Goal: Task Accomplishment & Management: Manage account settings

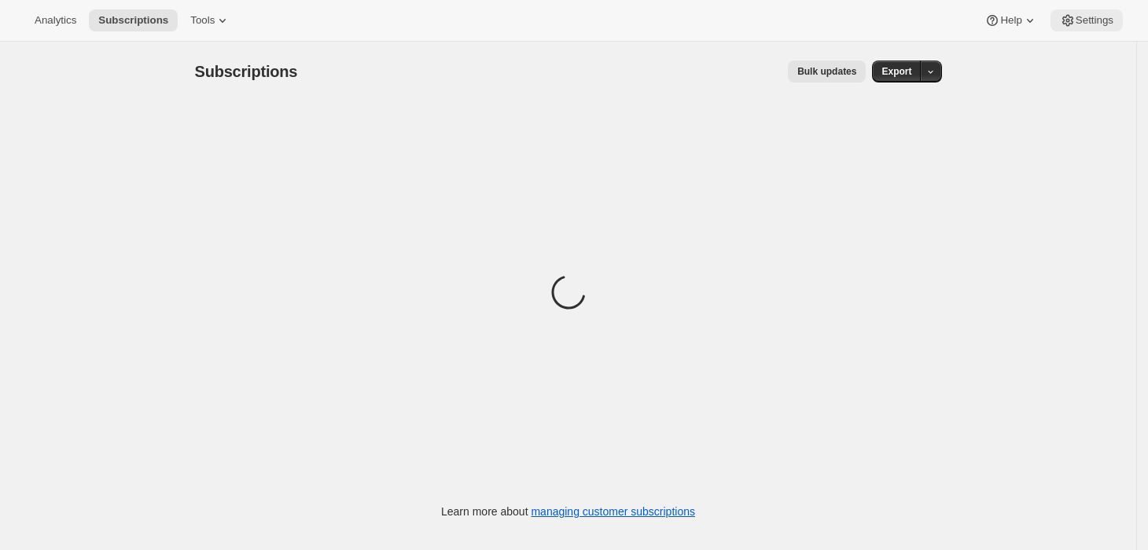
click at [1070, 12] on button "Settings" at bounding box center [1086, 20] width 72 height 22
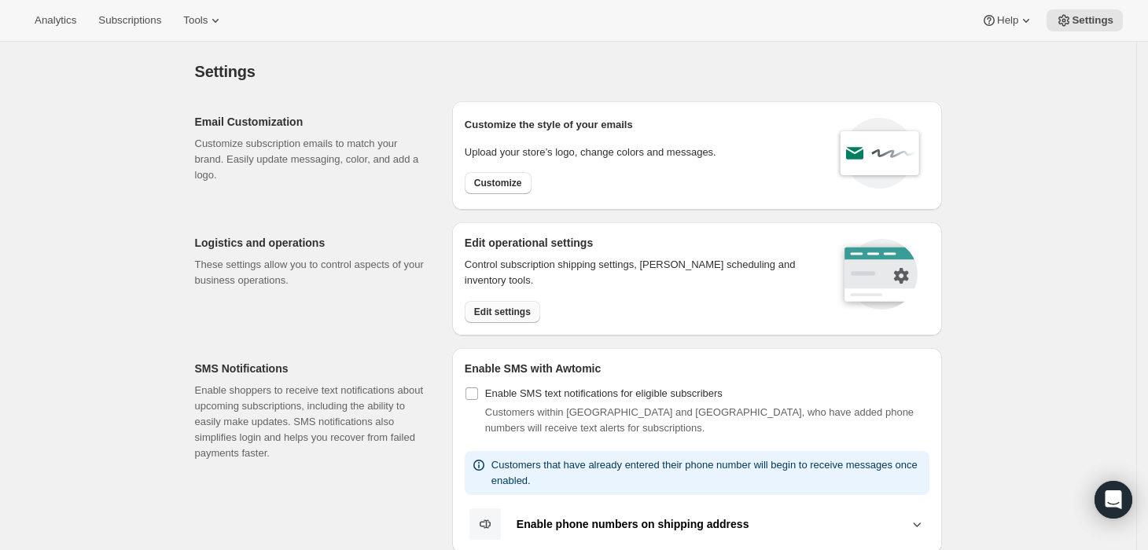
click at [526, 307] on span "Edit settings" at bounding box center [502, 312] width 57 height 13
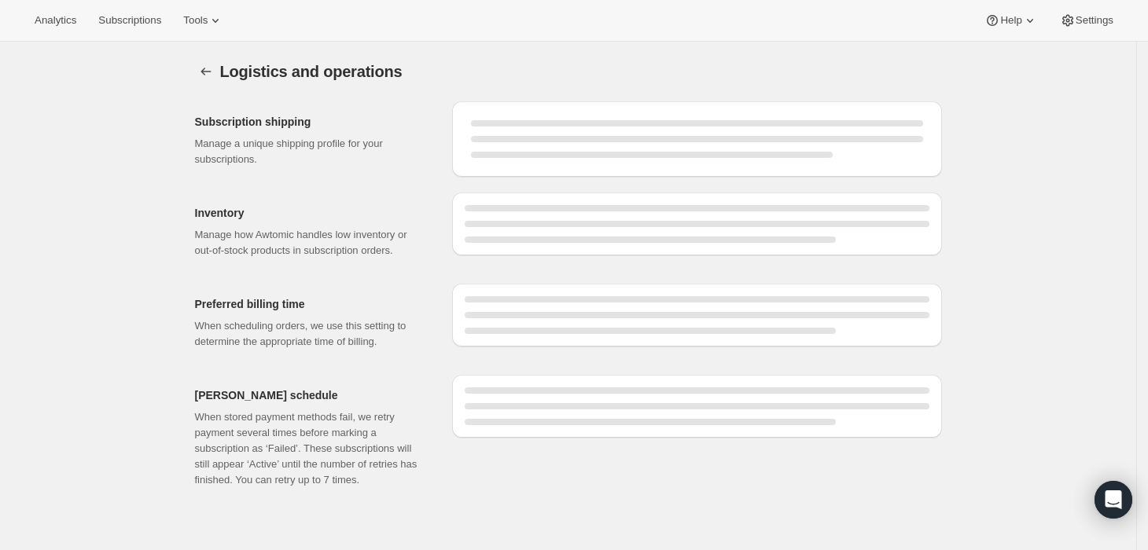
select select "12:00"
select select "PM"
select select "DAY"
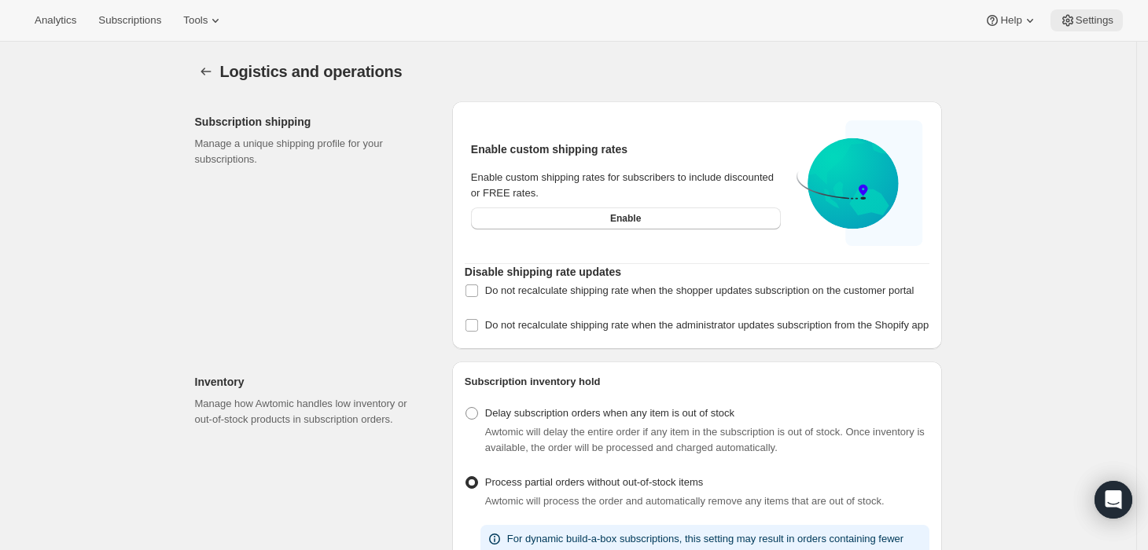
click at [1115, 23] on button "Settings" at bounding box center [1086, 20] width 72 height 22
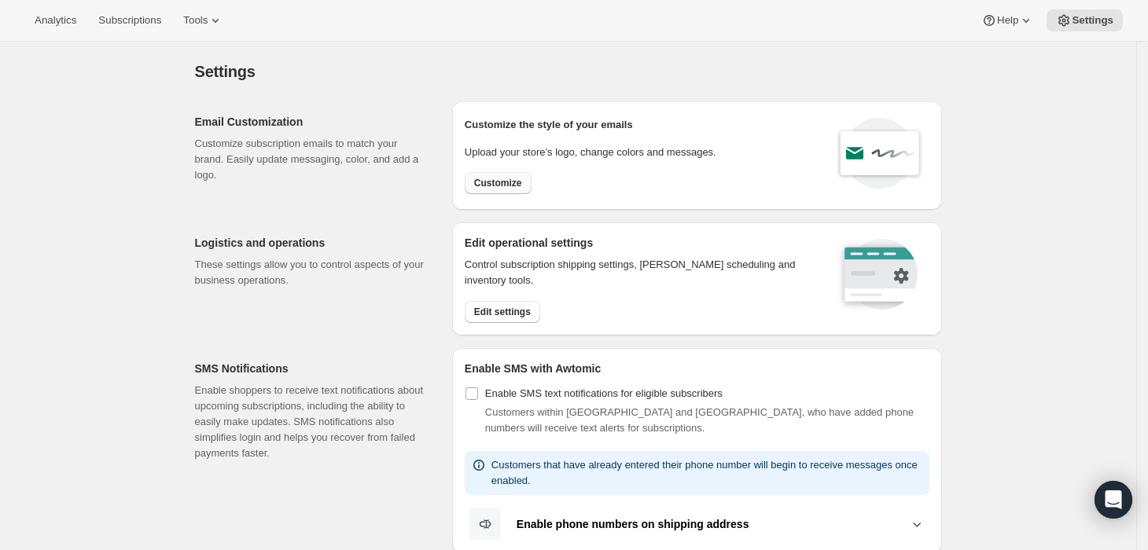
click at [509, 185] on span "Customize" at bounding box center [498, 183] width 48 height 13
select select "subscriptionMessage"
select select "5"
select select "15"
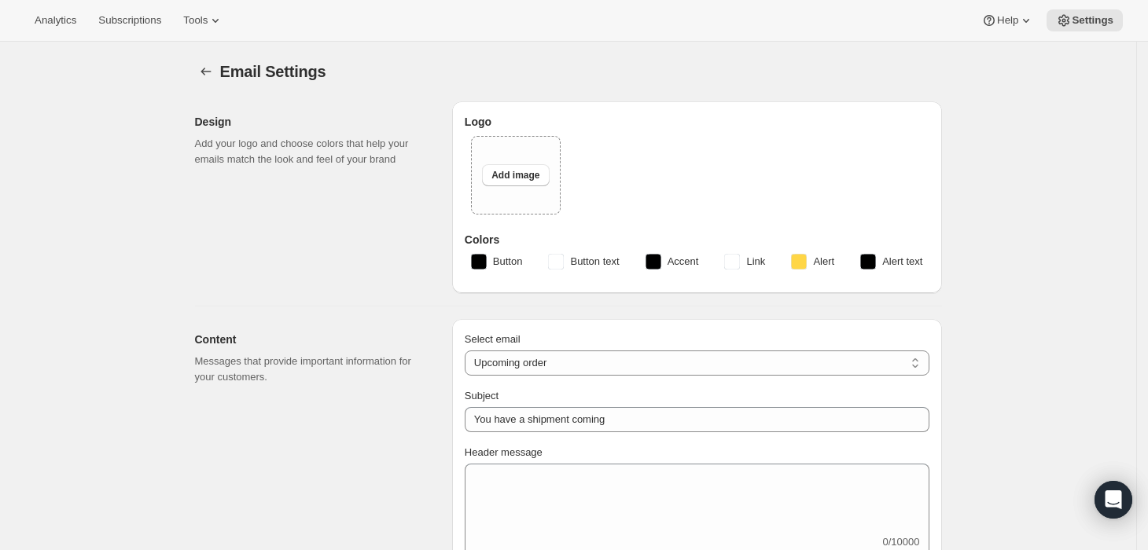
type textarea "Thanks for subscribing to Field Doctor. Your next order is due to arrive [DATE]…"
select select "2"
type input "Field Doctor"
checkbox input "false"
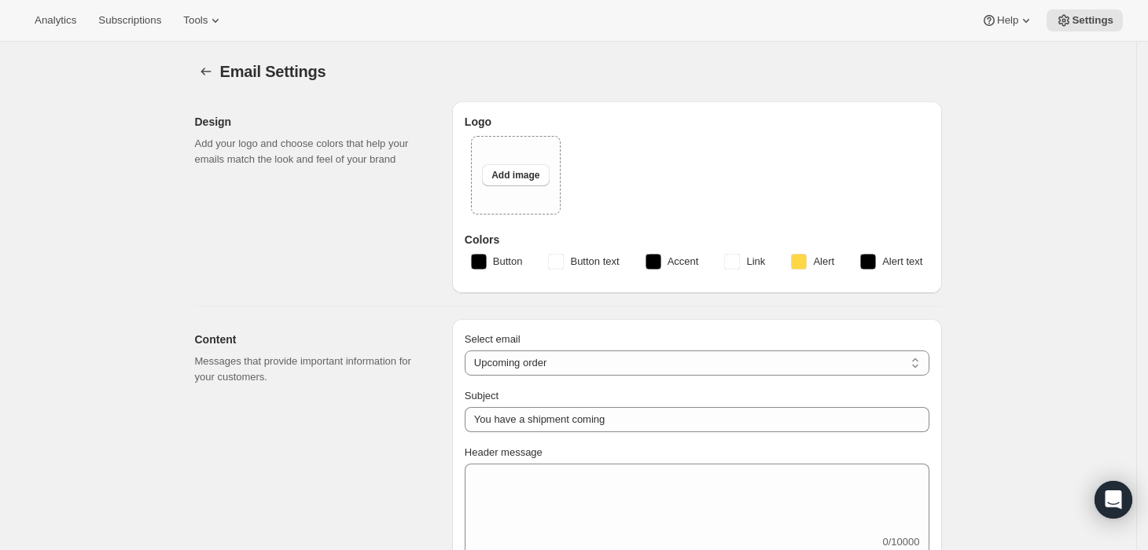
checkbox input "false"
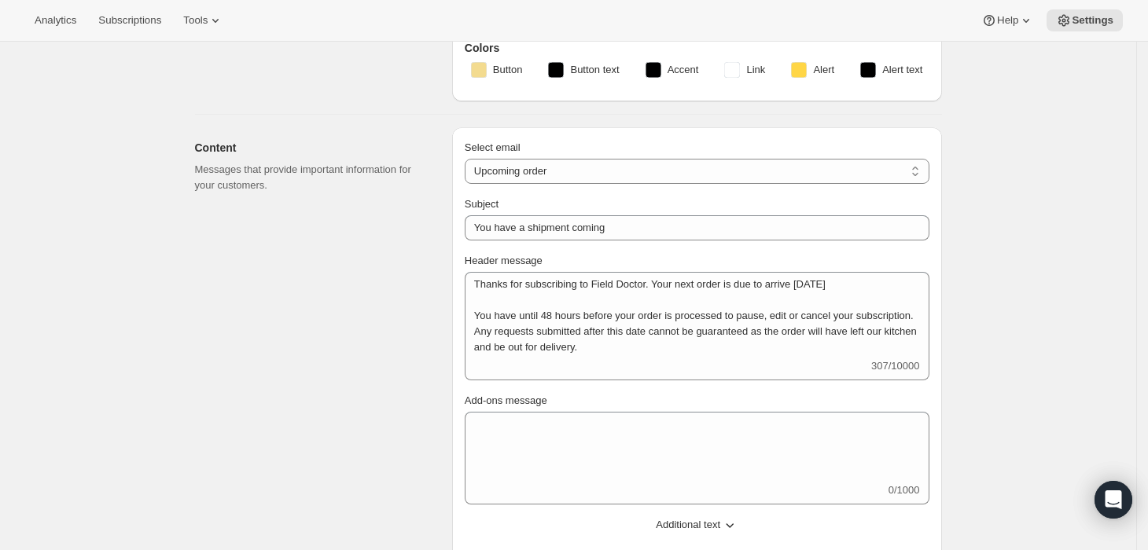
scroll to position [43, 0]
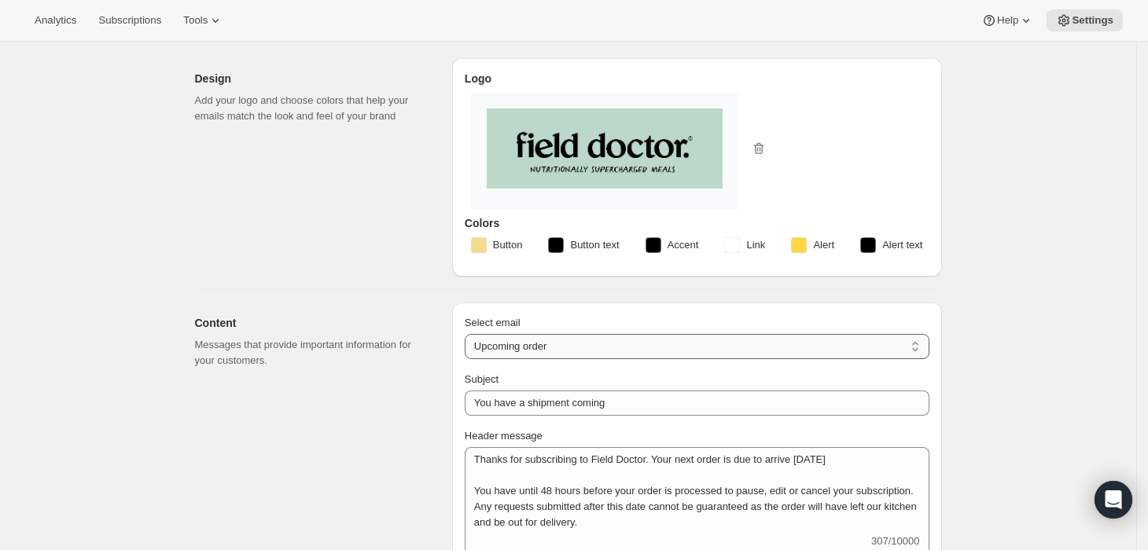
click at [598, 338] on select "New subscription Upcoming order Failed payment Delayed subscription (inventory …" at bounding box center [697, 346] width 465 height 25
select select "cancelledMessage"
type textarea "Subscription cancelled. Please reach out to reactivate."
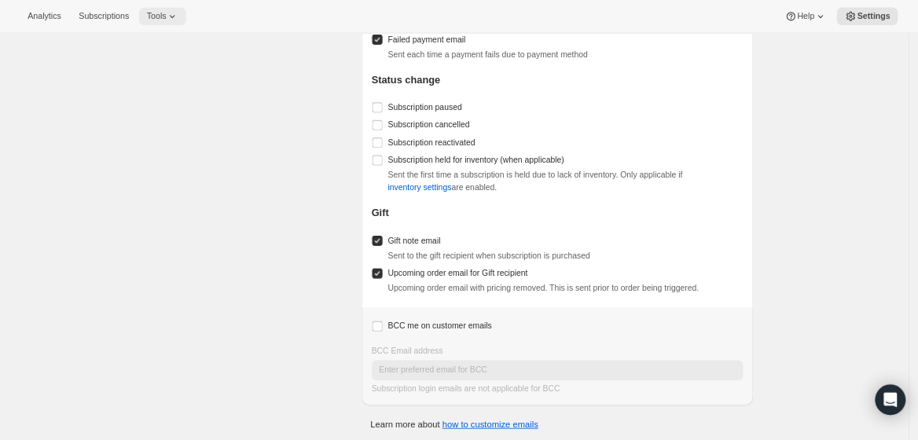
scroll to position [1340, 0]
